Goal: Book appointment/travel/reservation

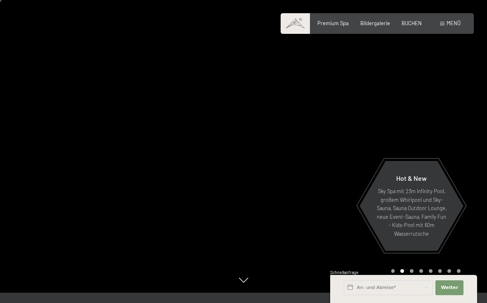
click at [385, 25] on span "Bildergalerie" at bounding box center [375, 23] width 30 height 7
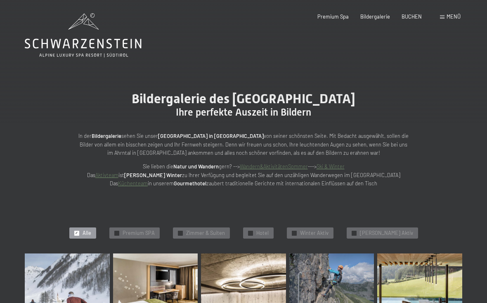
click at [459, 17] on span "Menü" at bounding box center [454, 16] width 14 height 7
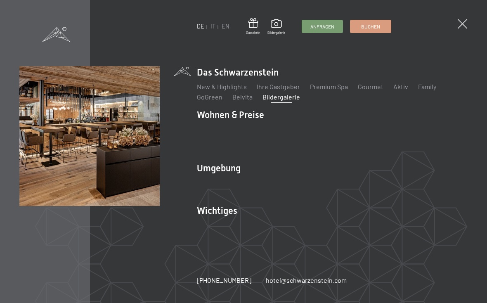
click at [429, 90] on link "Family" at bounding box center [427, 87] width 18 height 8
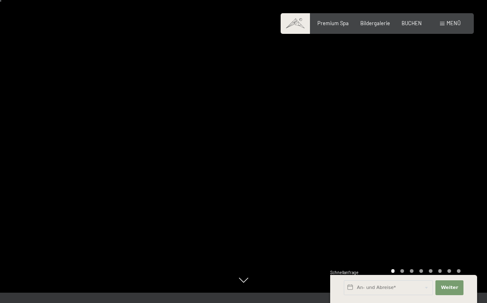
scroll to position [12, 0]
click at [473, 161] on div at bounding box center [366, 139] width 244 height 303
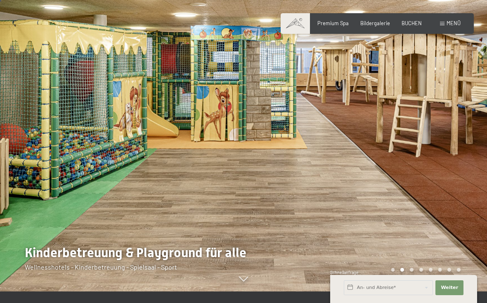
click at [474, 172] on div at bounding box center [366, 139] width 244 height 303
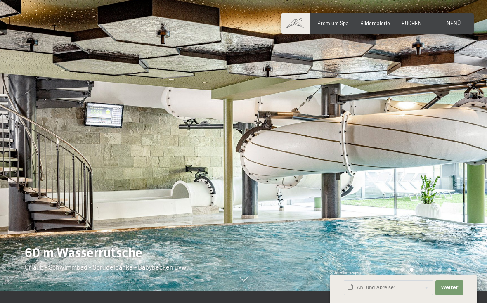
click at [474, 163] on div at bounding box center [366, 139] width 244 height 303
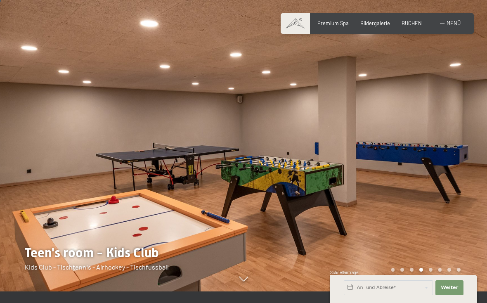
click at [475, 159] on div at bounding box center [366, 139] width 244 height 303
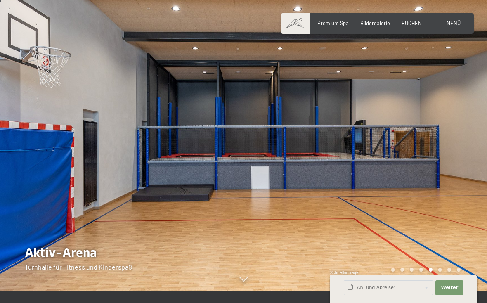
click at [475, 161] on div at bounding box center [366, 139] width 244 height 303
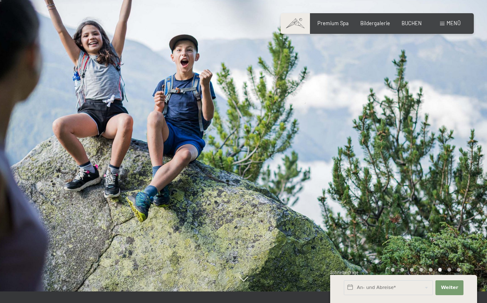
click at [475, 161] on div at bounding box center [366, 139] width 244 height 303
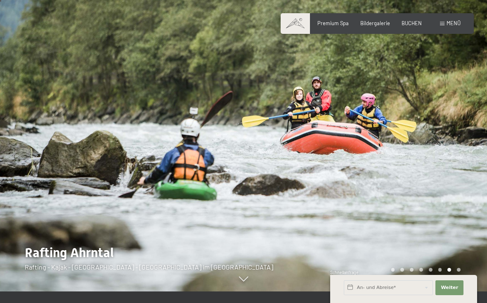
click at [476, 156] on div at bounding box center [366, 139] width 244 height 303
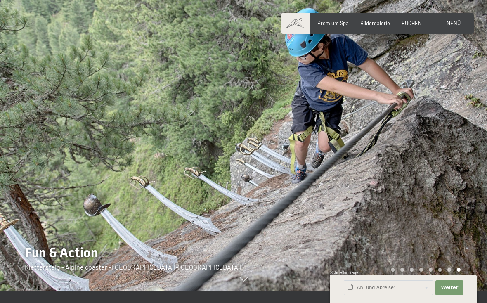
click at [476, 136] on div at bounding box center [366, 139] width 244 height 303
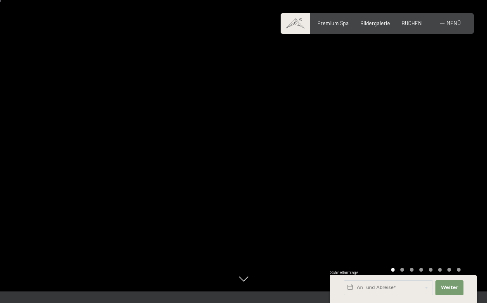
click at [470, 150] on div at bounding box center [366, 139] width 244 height 303
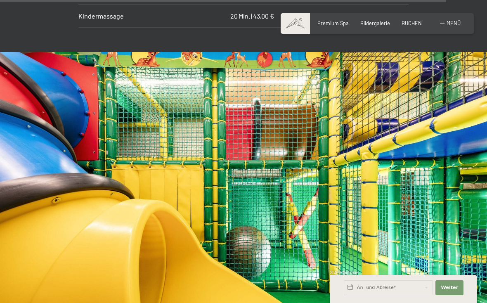
scroll to position [4477, 0]
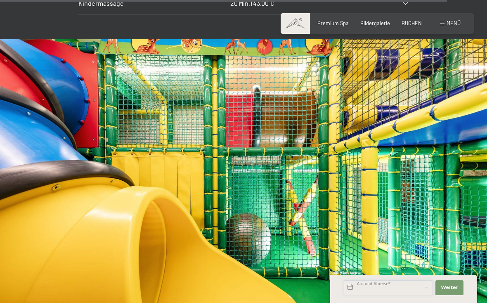
click at [391, 295] on input "text" at bounding box center [388, 287] width 89 height 15
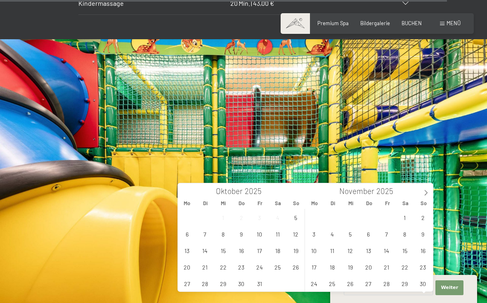
click at [428, 191] on icon at bounding box center [426, 193] width 6 height 6
click at [427, 194] on icon at bounding box center [426, 193] width 6 height 6
type input "2026"
click at [429, 194] on span at bounding box center [426, 190] width 14 height 14
type input "2026"
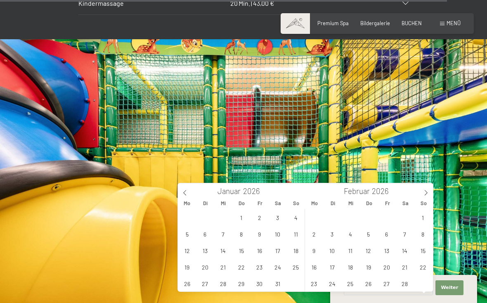
click at [430, 193] on span at bounding box center [426, 190] width 14 height 14
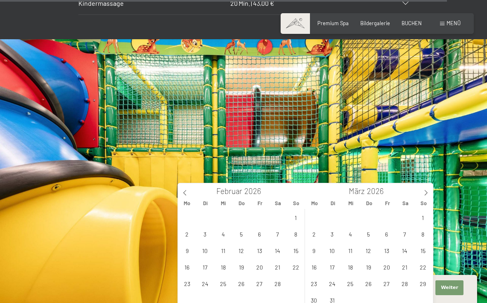
click at [430, 192] on span at bounding box center [426, 190] width 14 height 14
click at [429, 192] on span at bounding box center [426, 190] width 14 height 14
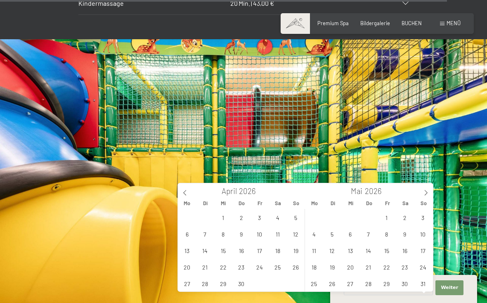
click at [428, 192] on icon at bounding box center [426, 193] width 6 height 6
click at [428, 193] on icon at bounding box center [426, 193] width 6 height 6
click at [428, 191] on icon at bounding box center [426, 193] width 6 height 6
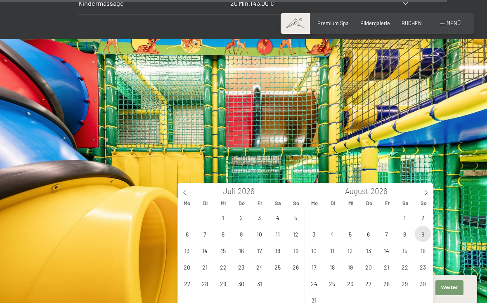
click at [425, 232] on span "9" at bounding box center [423, 234] width 16 height 16
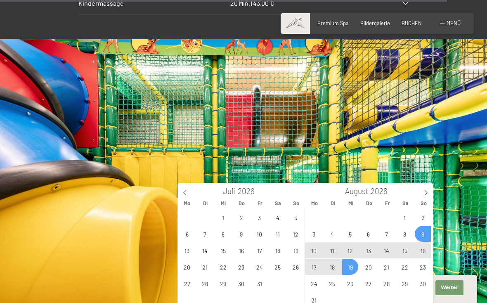
click at [354, 266] on span "19" at bounding box center [350, 267] width 16 height 16
type input "So. 09.08.2026 - Mi. 19.08.2026"
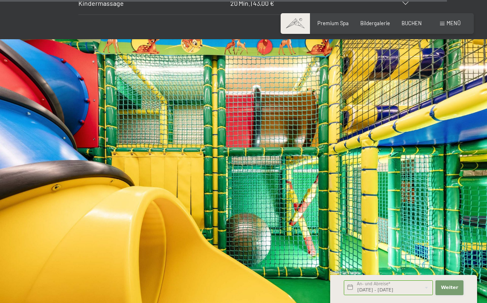
click at [455, 291] on span "Weiter" at bounding box center [449, 287] width 17 height 7
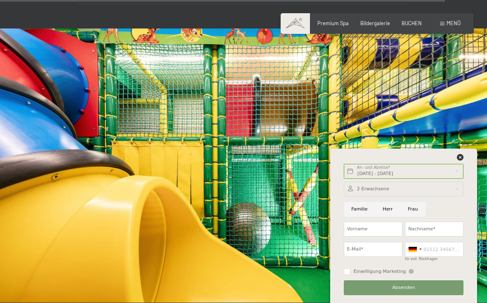
scroll to position [4499, 0]
